Goal: Task Accomplishment & Management: Complete application form

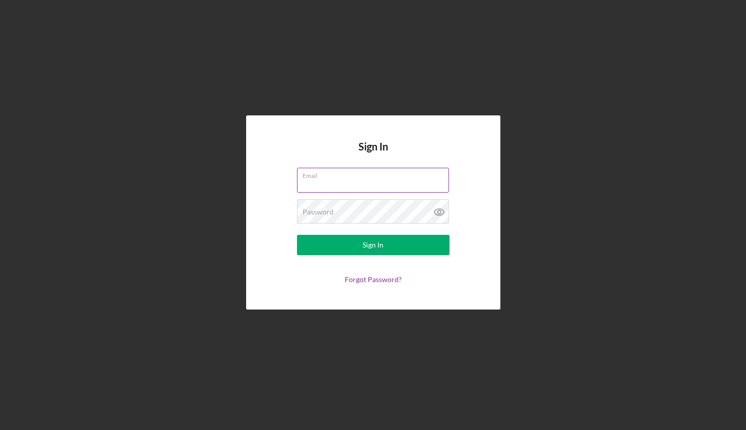
click at [320, 182] on input "Email" at bounding box center [373, 180] width 152 height 24
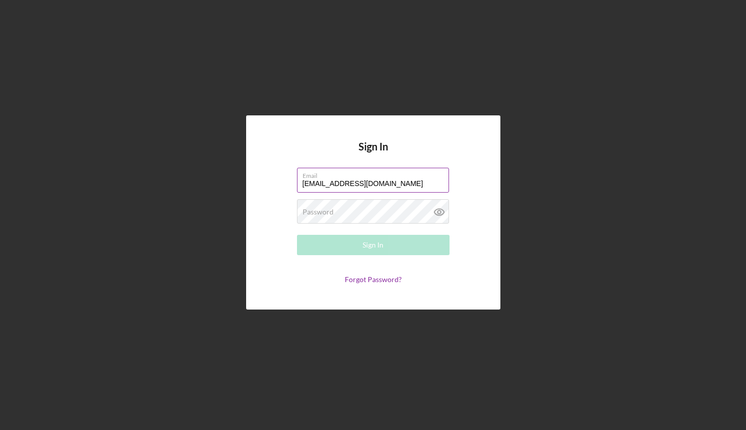
type input "[EMAIL_ADDRESS][DOMAIN_NAME]"
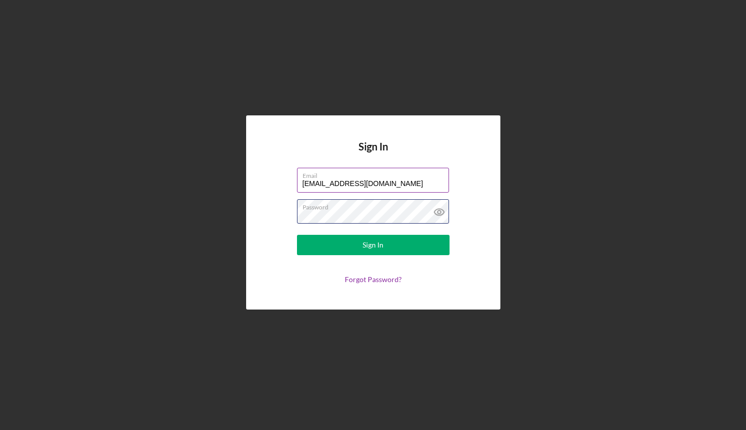
click at [297, 235] on button "Sign In" at bounding box center [373, 245] width 153 height 20
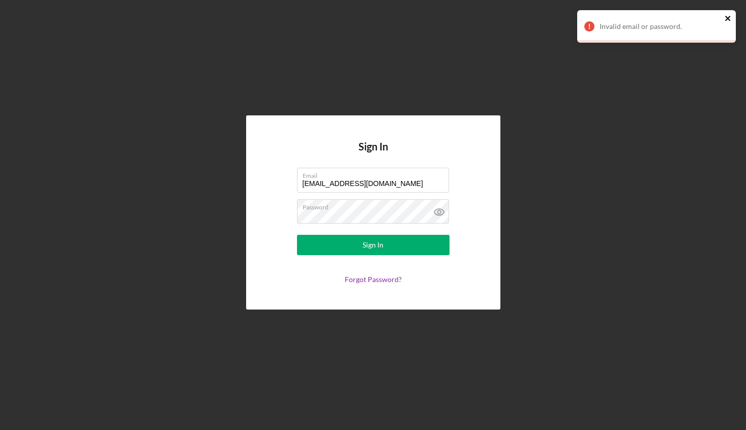
click at [730, 20] on icon "close" at bounding box center [728, 18] width 5 height 5
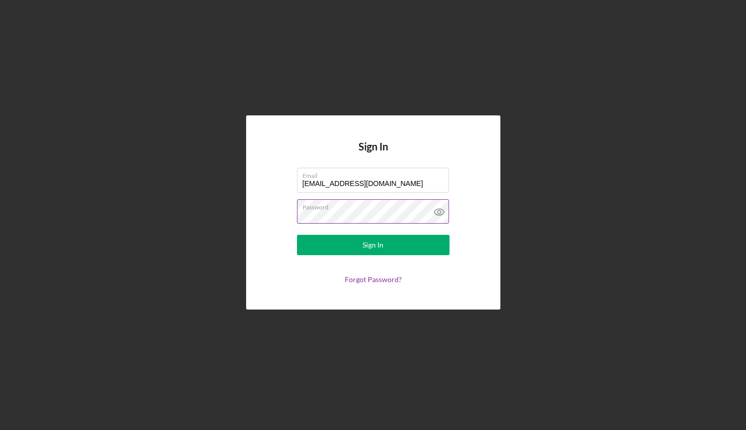
click at [297, 235] on button "Sign In" at bounding box center [373, 245] width 153 height 20
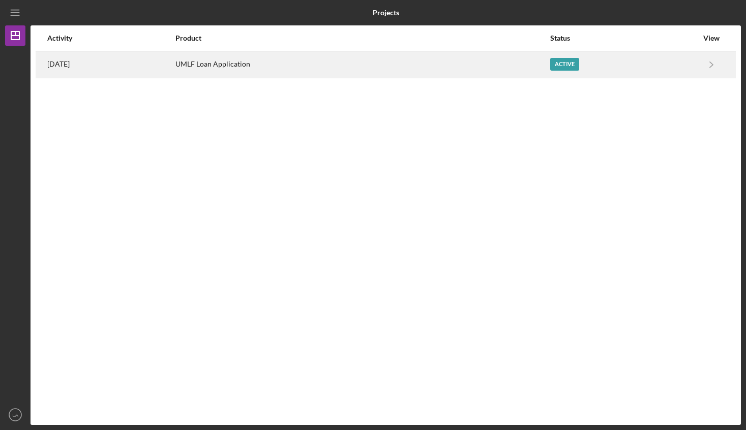
click at [375, 61] on div "UMLF Loan Application" at bounding box center [363, 64] width 374 height 25
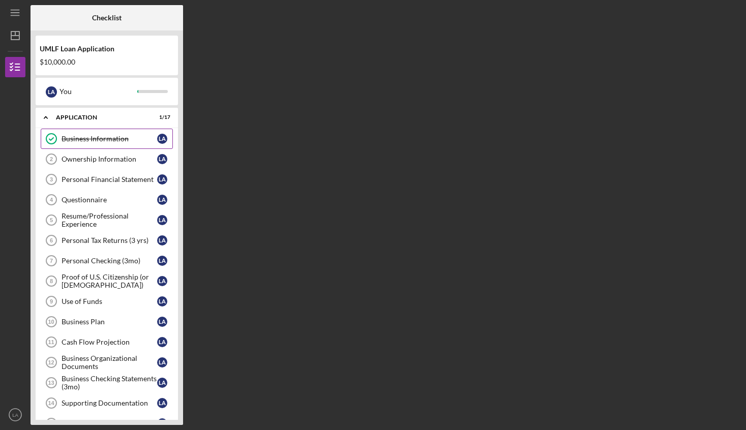
click at [99, 137] on div "Business Information" at bounding box center [110, 139] width 96 height 8
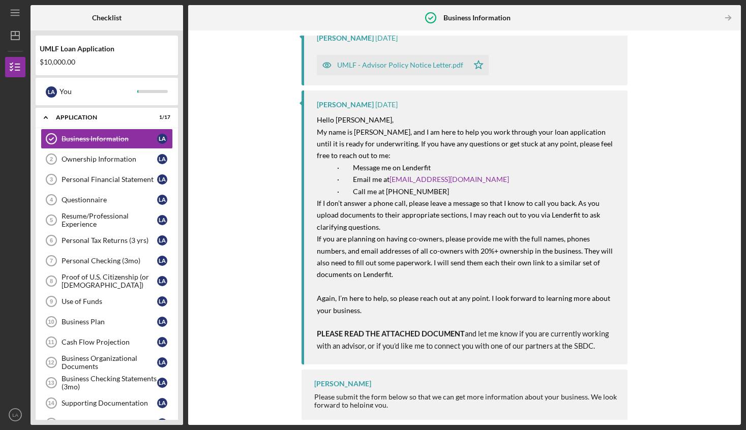
scroll to position [165, 0]
click at [86, 155] on div "Ownership Information" at bounding box center [110, 159] width 96 height 8
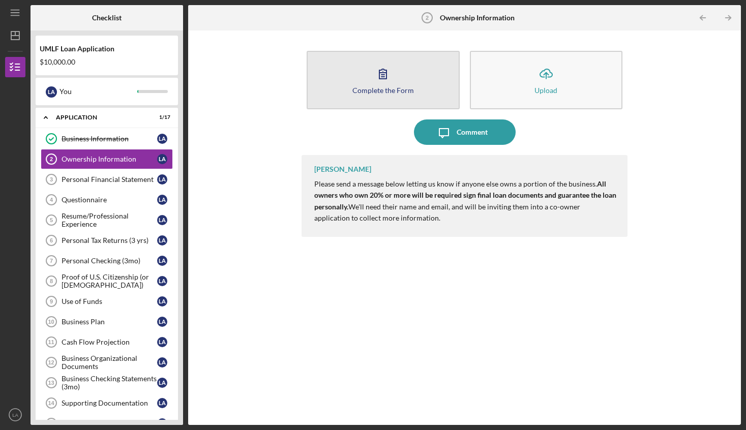
click at [371, 86] on div "Complete the Form" at bounding box center [384, 90] width 62 height 8
